Goal: Navigation & Orientation: Find specific page/section

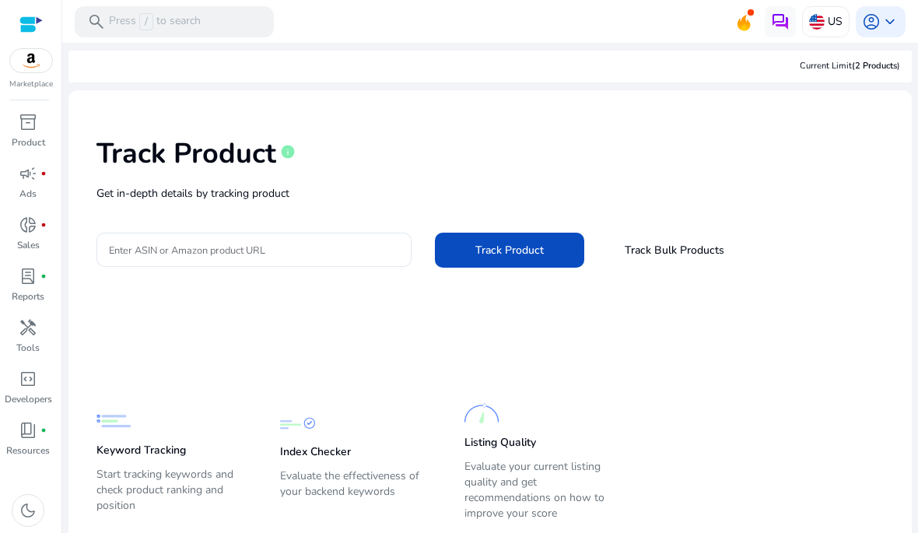
click at [33, 230] on span "donut_small" at bounding box center [28, 225] width 19 height 19
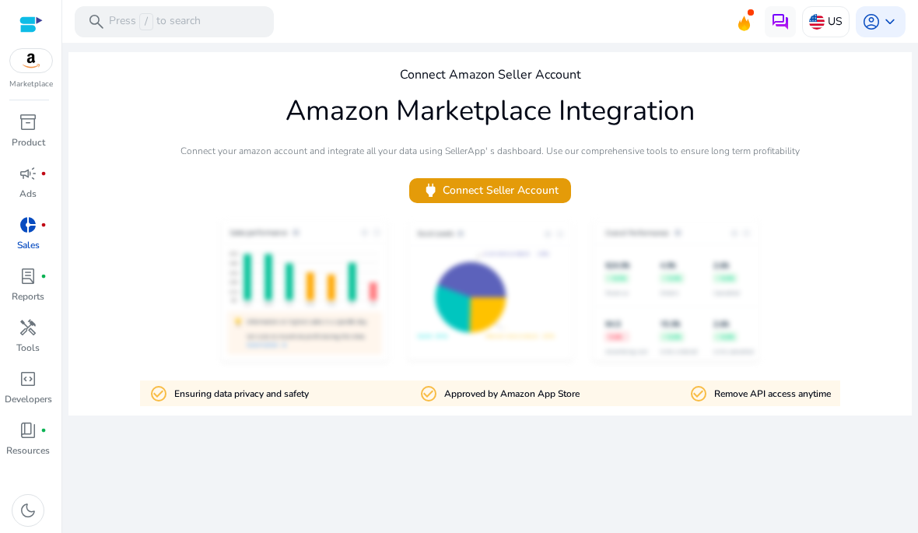
click at [25, 283] on span "lab_profile" at bounding box center [28, 276] width 19 height 19
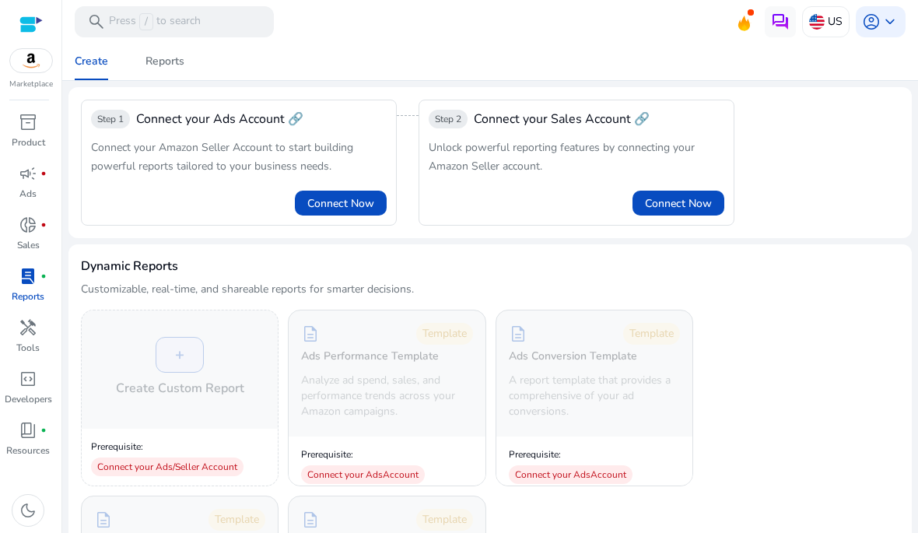
click at [53, 441] on link "book_4 fiber_manual_record Resources" at bounding box center [28, 443] width 56 height 51
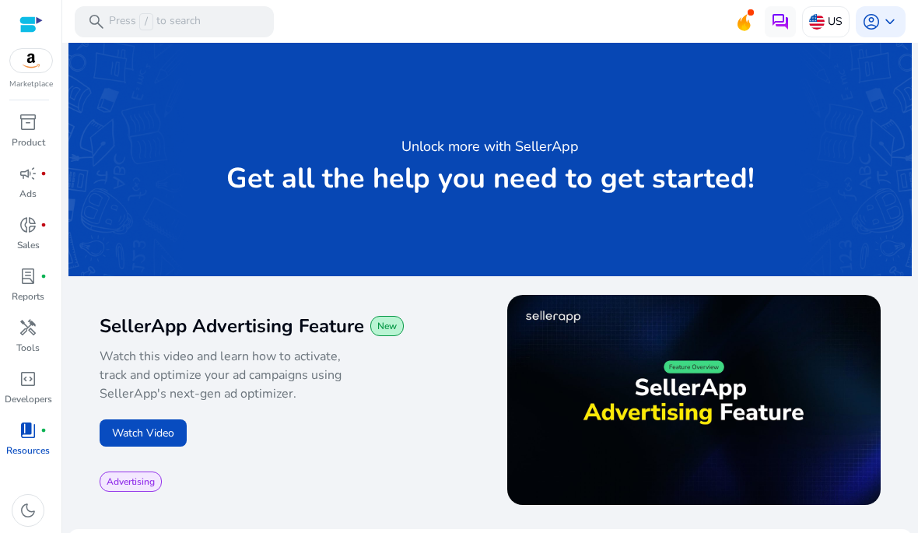
click at [30, 243] on p "Sales" at bounding box center [28, 245] width 23 height 14
